Goal: Task Accomplishment & Management: Manage account settings

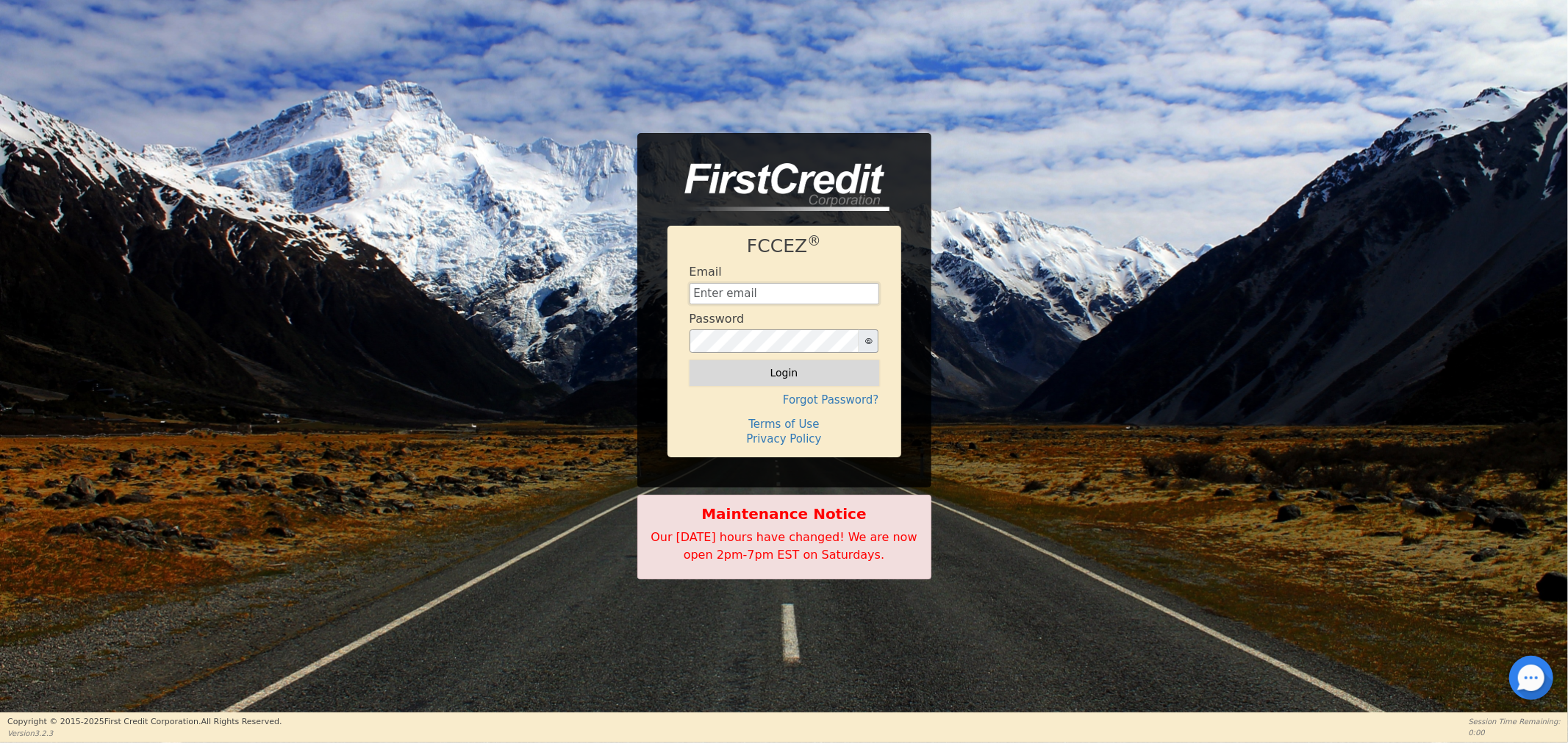
type input "[EMAIL_ADDRESS][DOMAIN_NAME]"
click at [736, 365] on button "Login" at bounding box center [784, 372] width 190 height 25
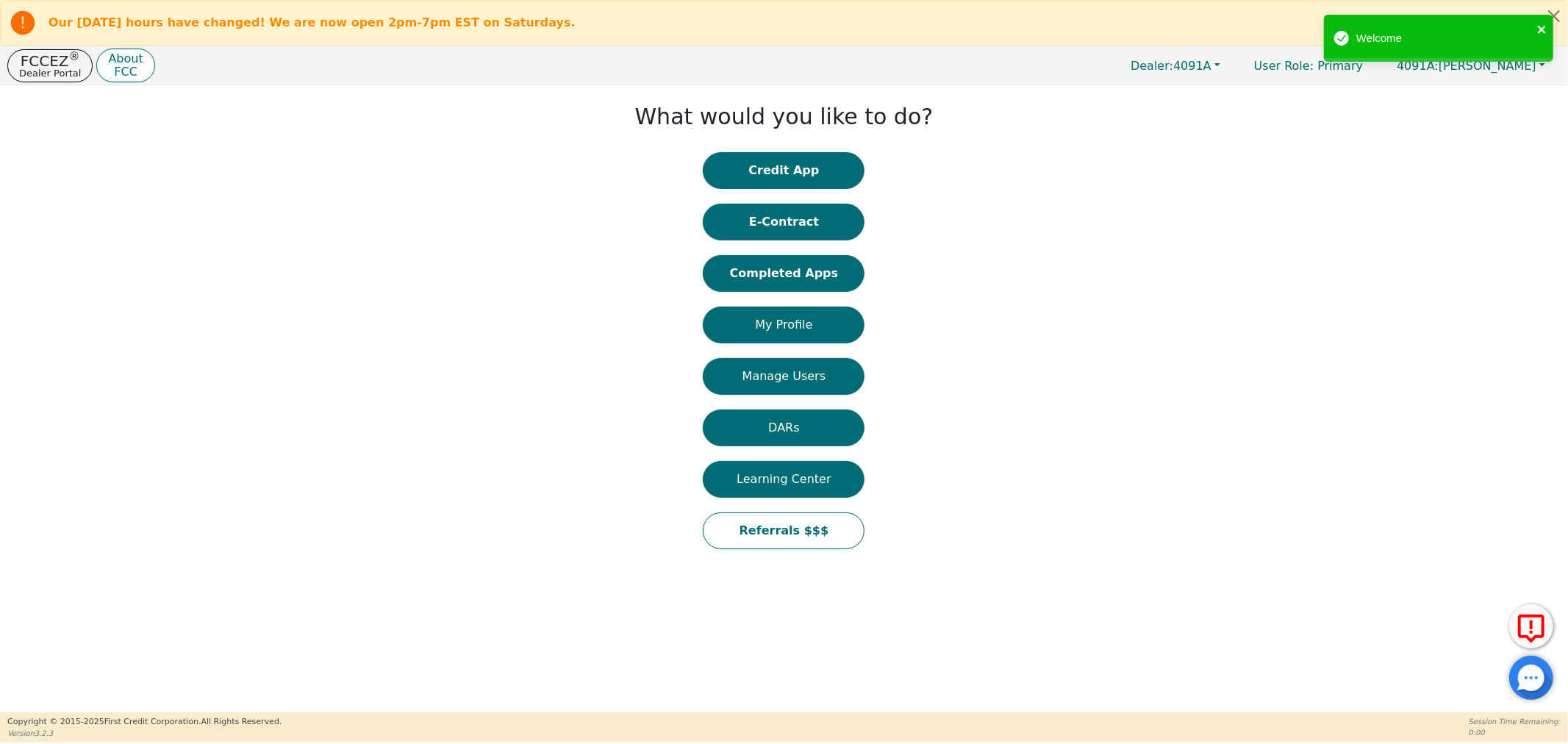
click at [1539, 28] on icon "close" at bounding box center [1542, 29] width 10 height 12
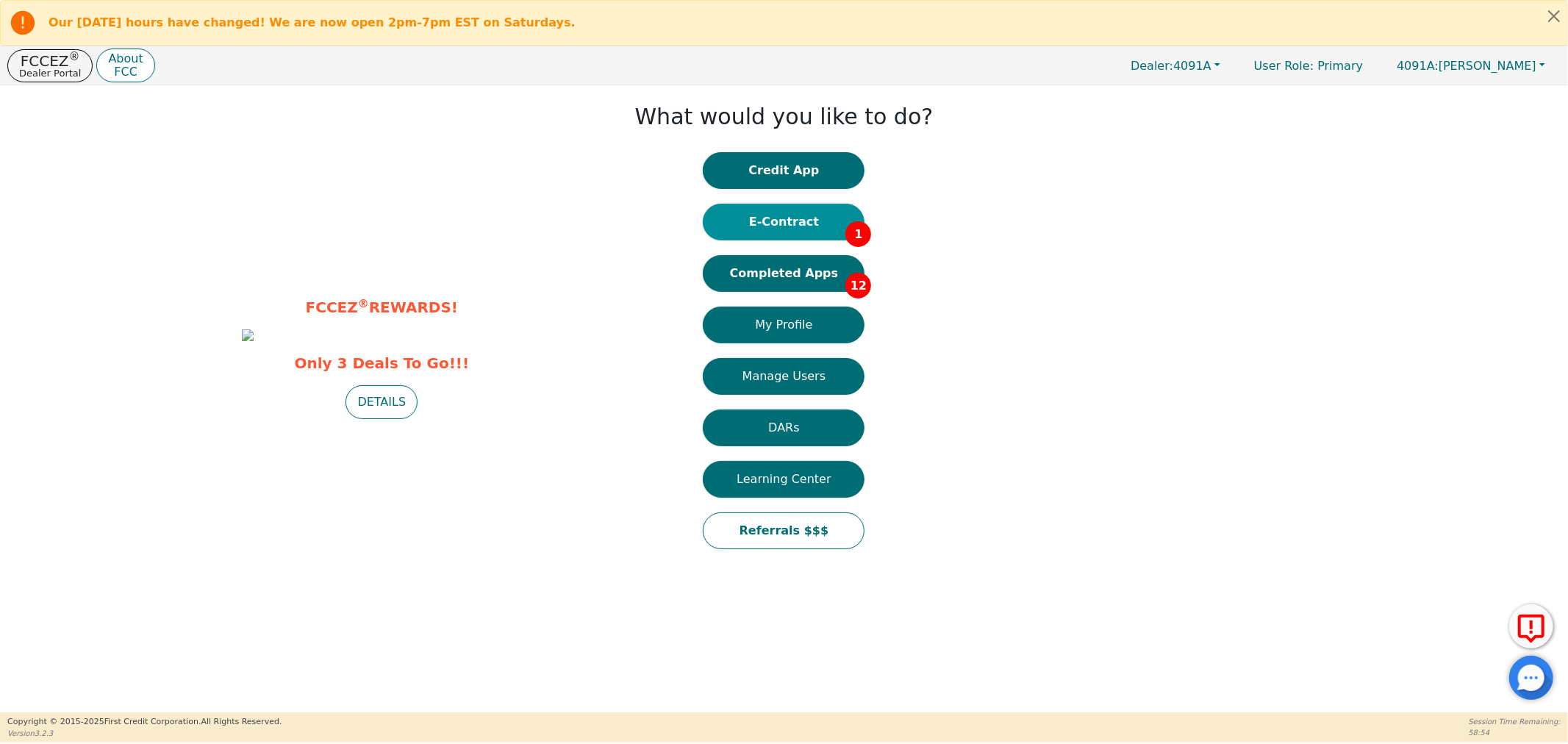
click at [783, 218] on button "E-Contract 1" at bounding box center [784, 222] width 162 height 37
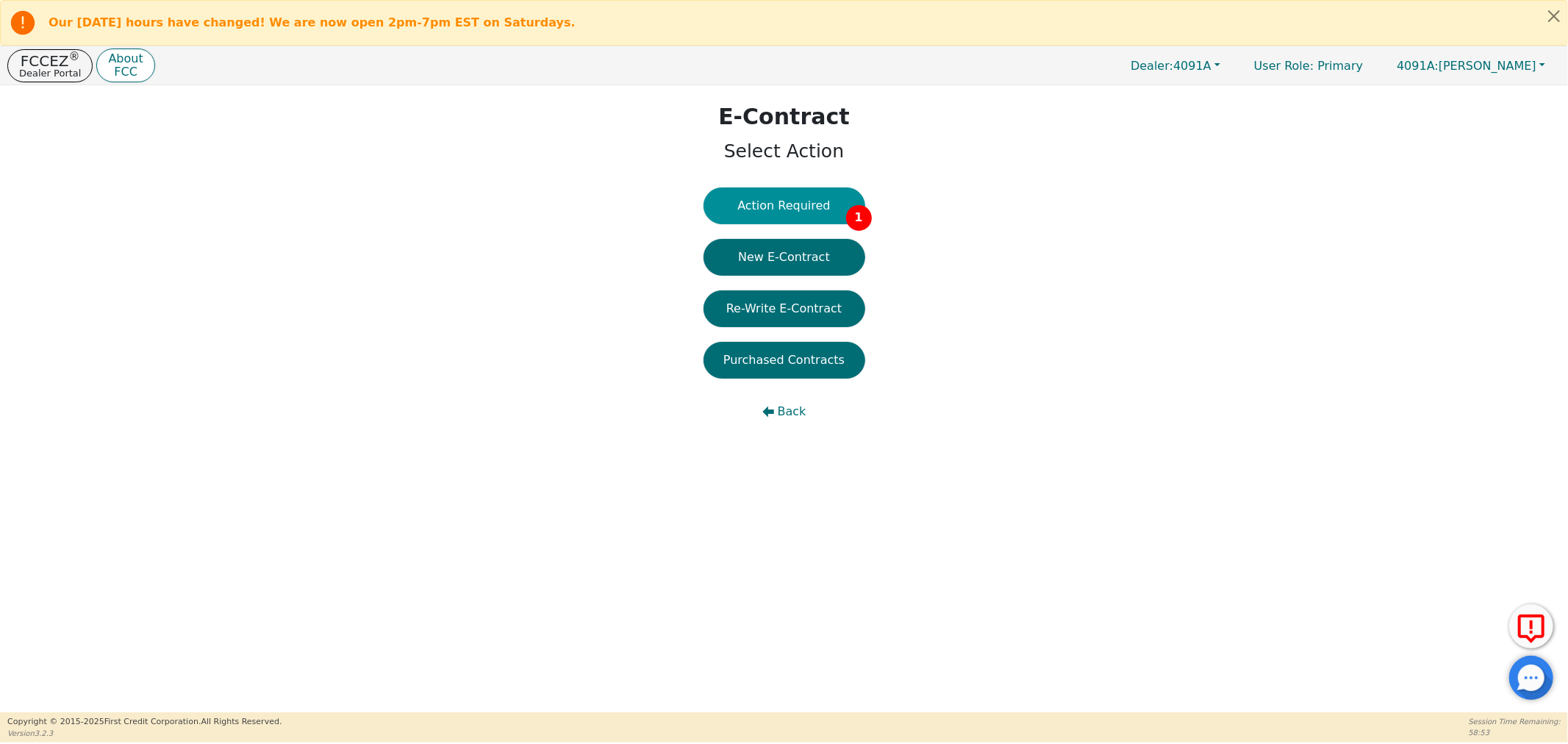
click at [795, 195] on button "Action Required 1" at bounding box center [784, 205] width 162 height 37
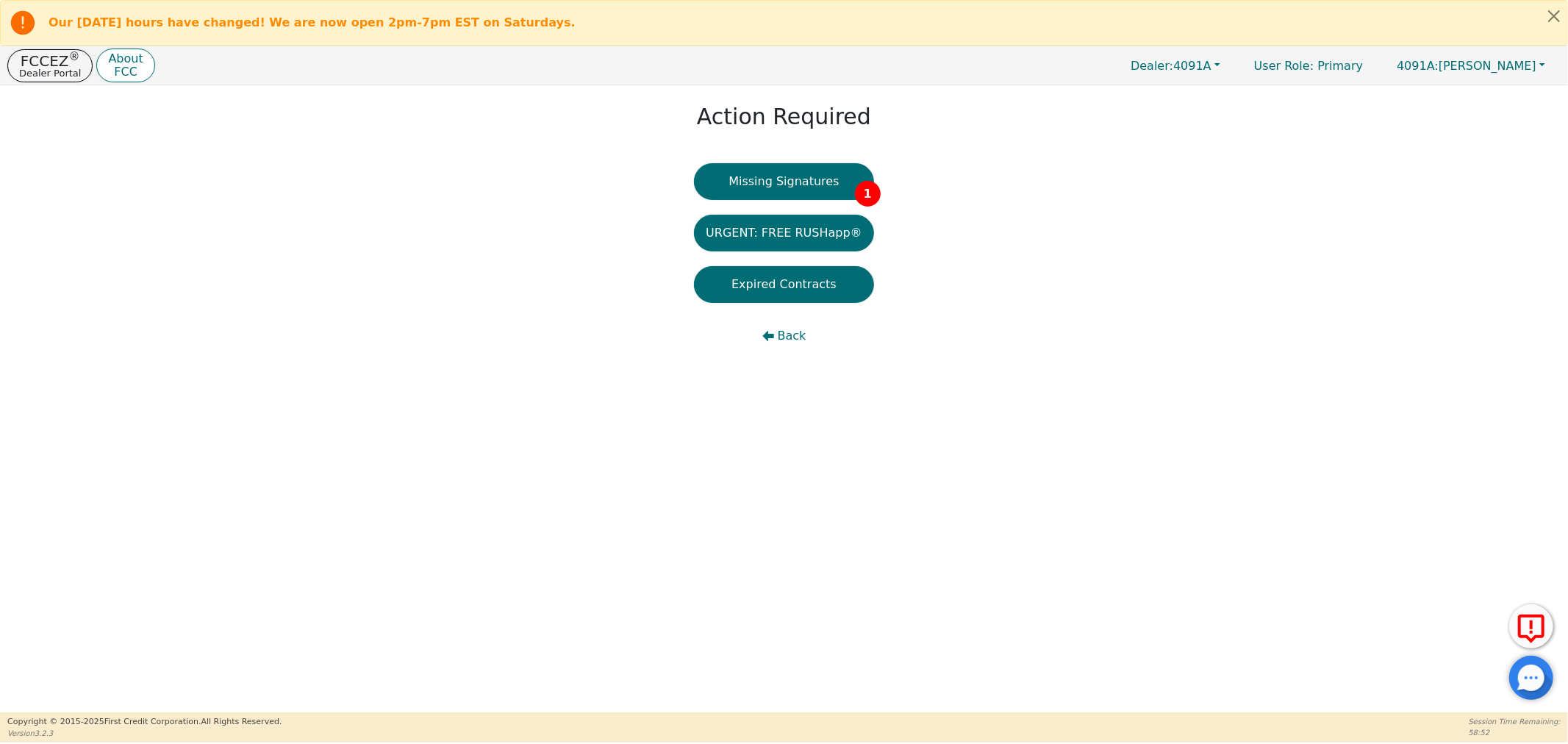
click at [792, 204] on div "Missing Signatures 1 URGENT: FREE RUSHapp® Expired Contracts Back" at bounding box center [784, 266] width 180 height 206
click at [792, 184] on button "Missing Signatures 1" at bounding box center [784, 181] width 180 height 37
